Goal: Transaction & Acquisition: Purchase product/service

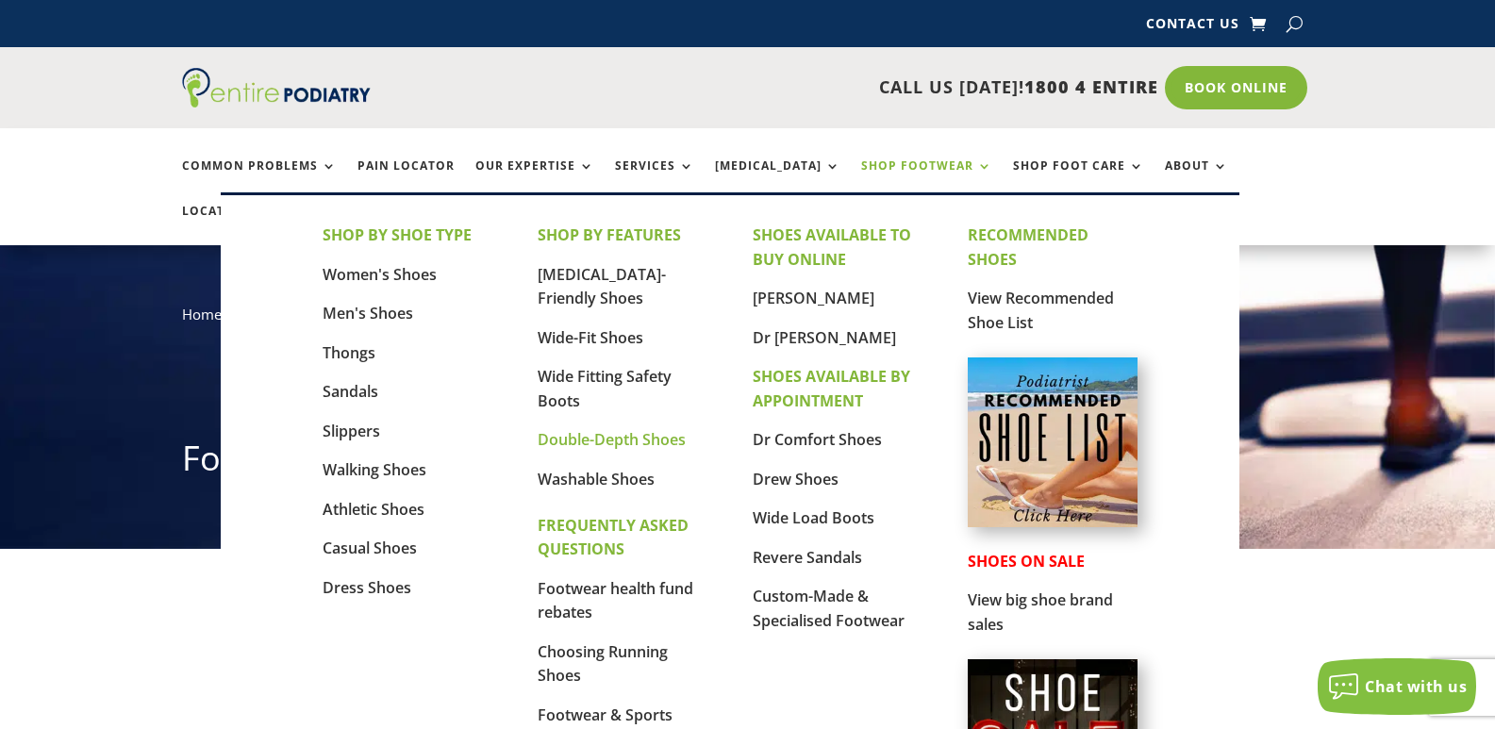
click at [576, 439] on link "Double-Depth Shoes" at bounding box center [612, 439] width 148 height 21
click at [370, 271] on link "Women's Shoes" at bounding box center [380, 274] width 114 height 21
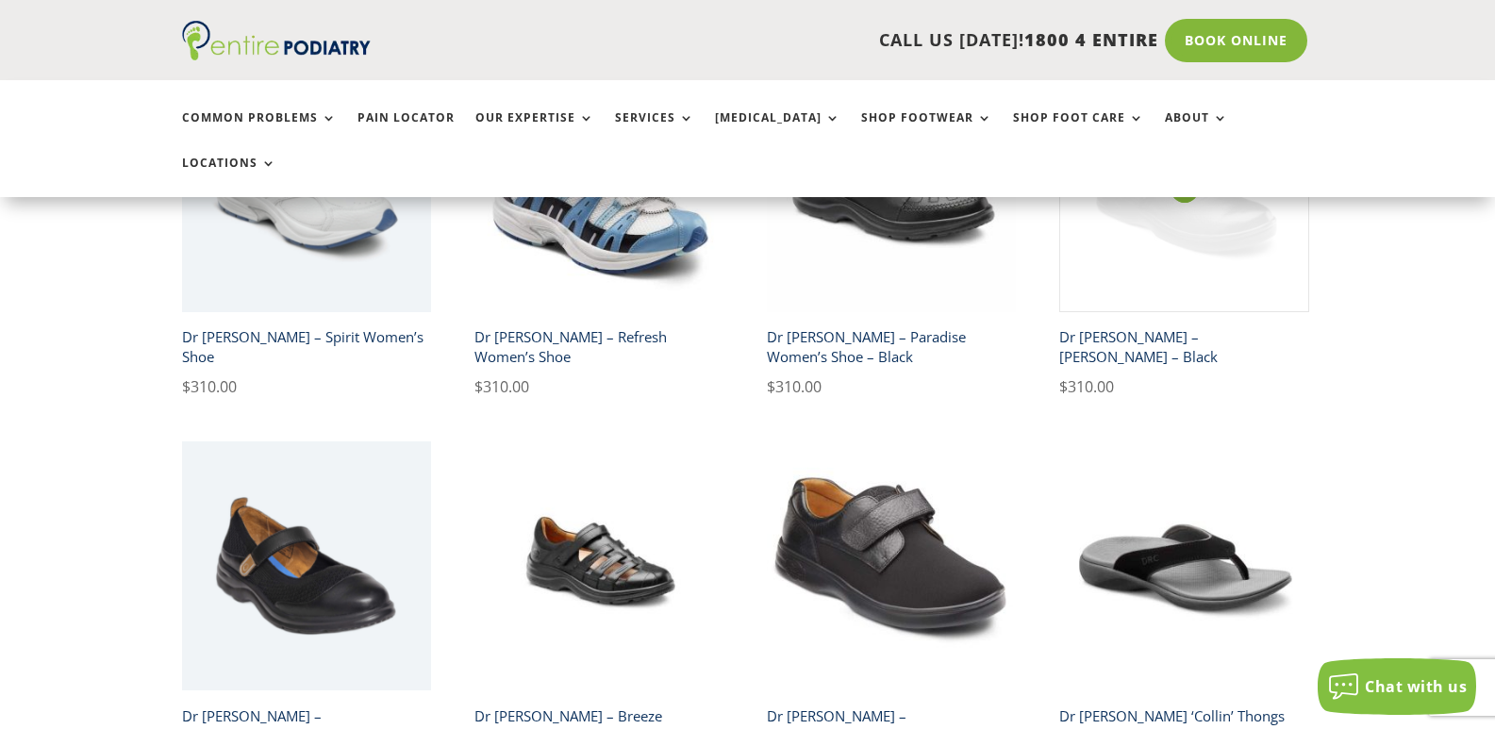
scroll to position [2944, 0]
